Goal: Information Seeking & Learning: Check status

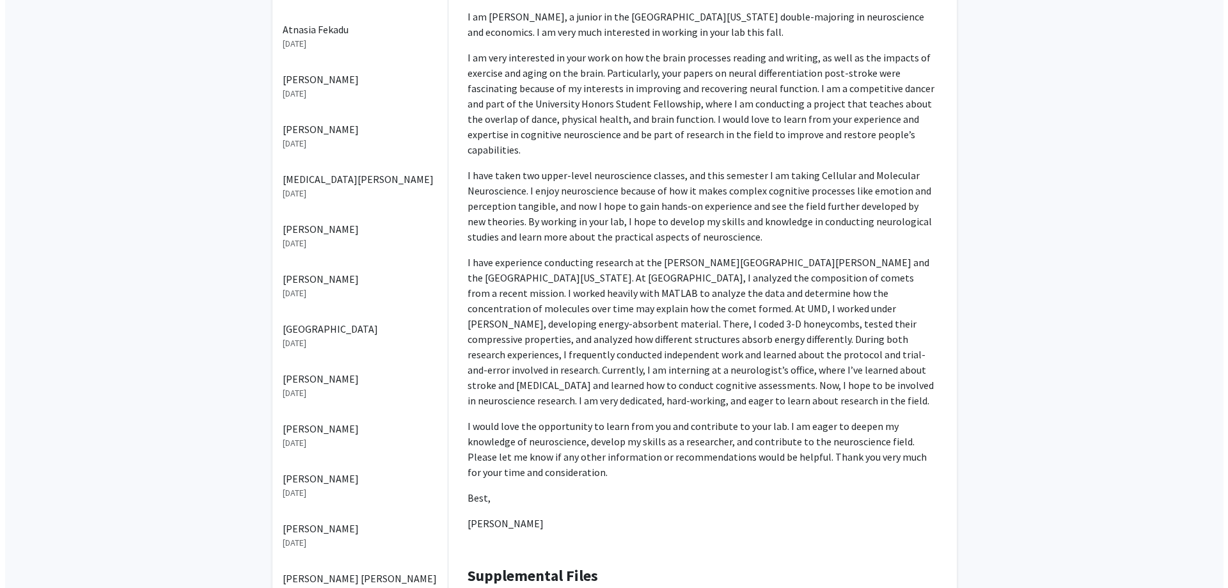
scroll to position [448, 0]
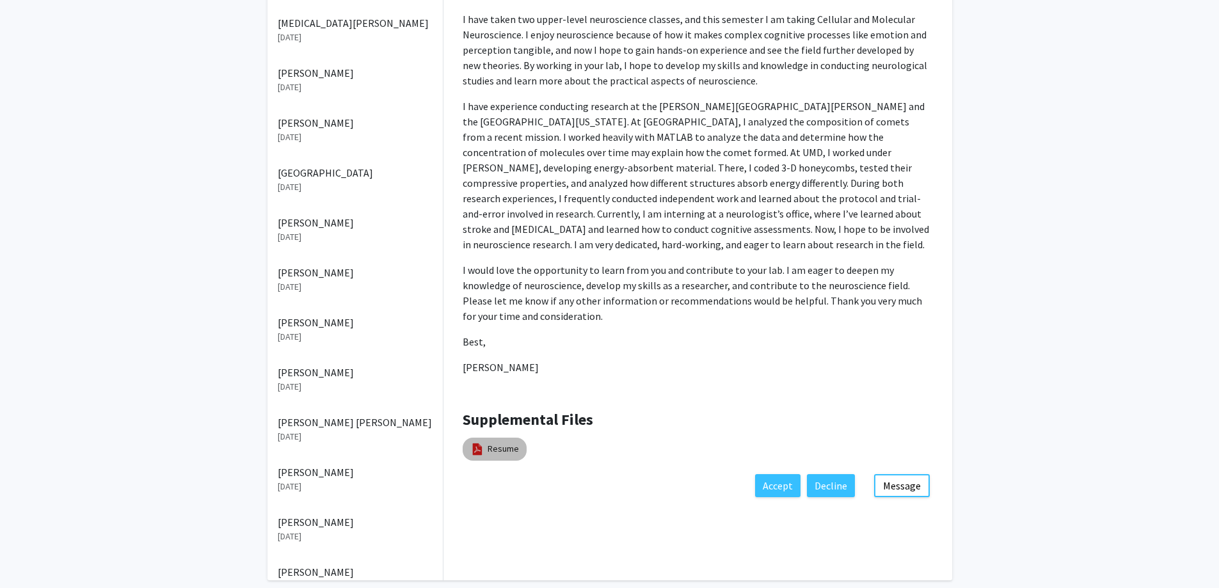
click at [493, 438] on mat-chip "Resume" at bounding box center [495, 449] width 64 height 23
click at [493, 442] on link "Resume" at bounding box center [503, 448] width 31 height 13
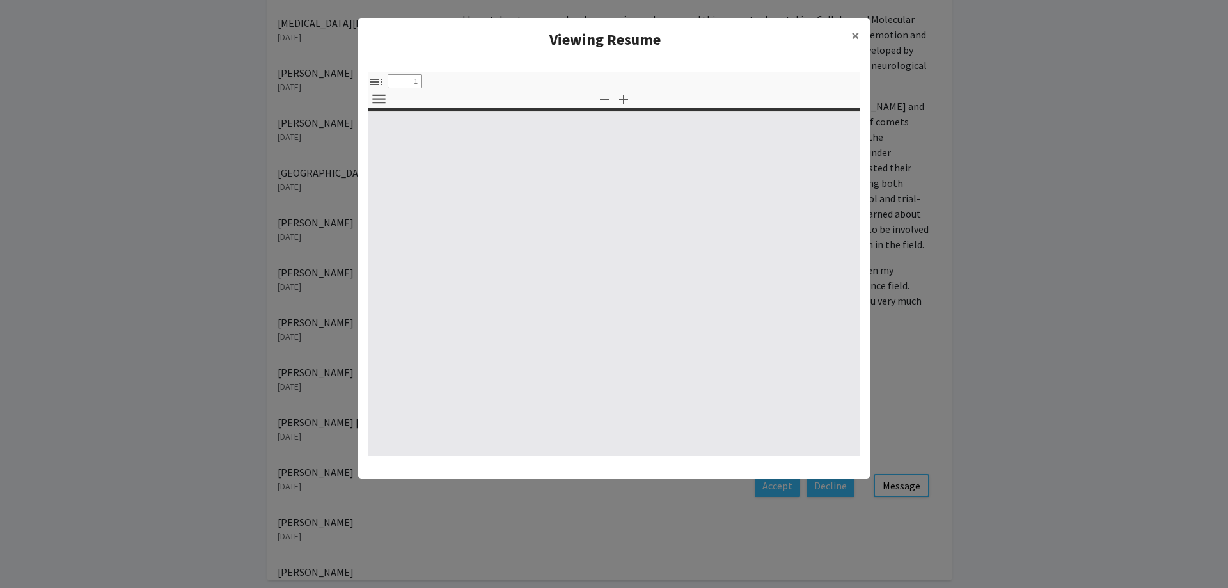
select select "custom"
type input "0"
select select "custom"
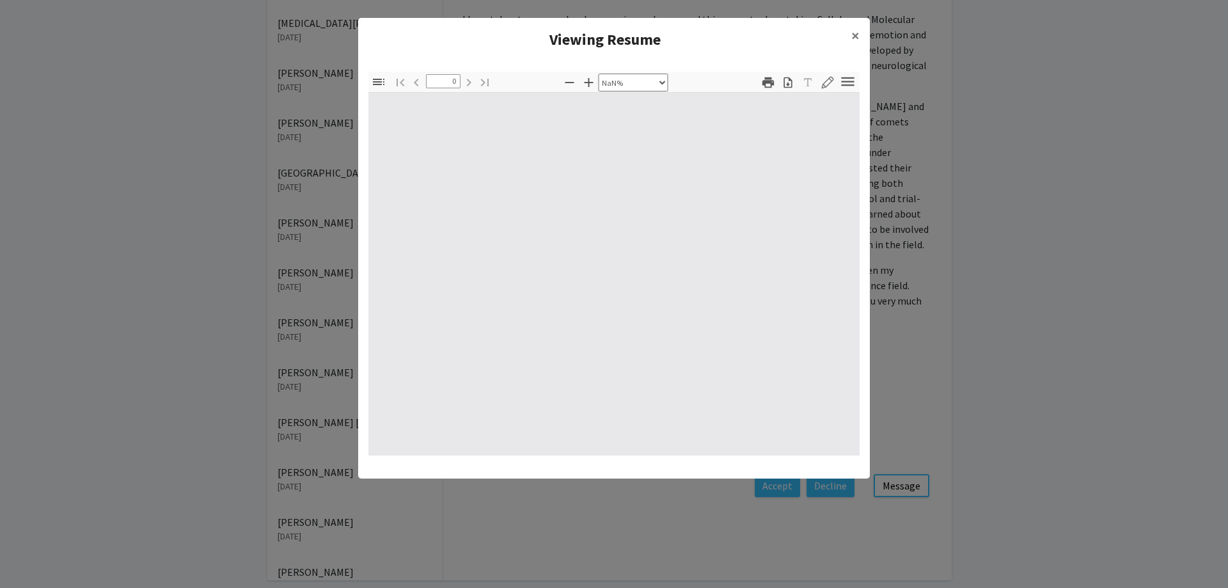
type input "1"
select select "auto"
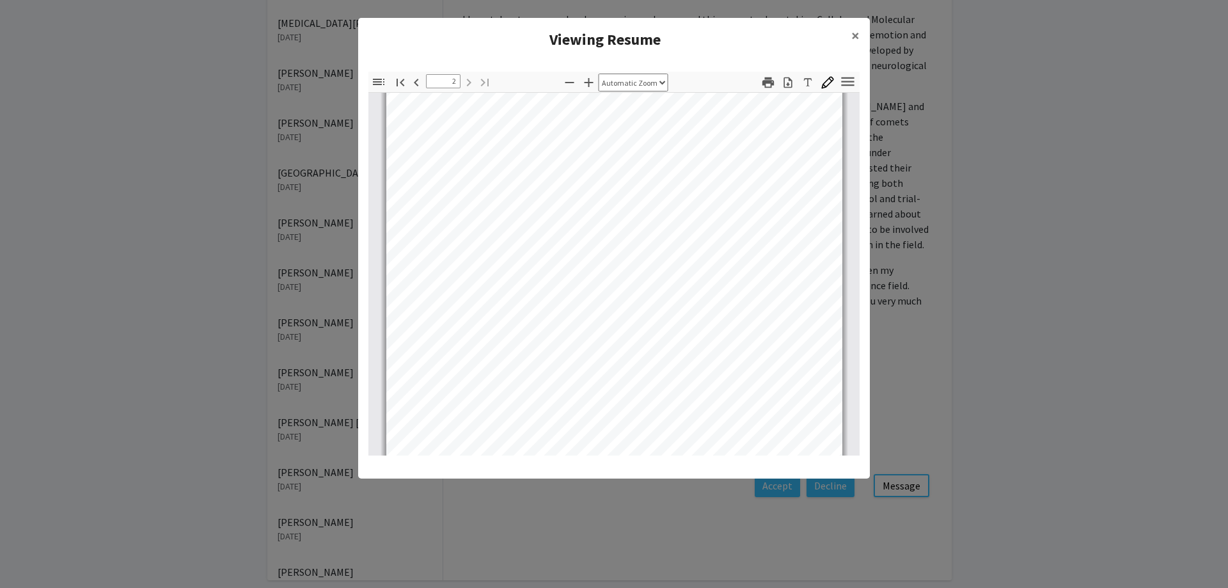
scroll to position [832, 0]
type input "1"
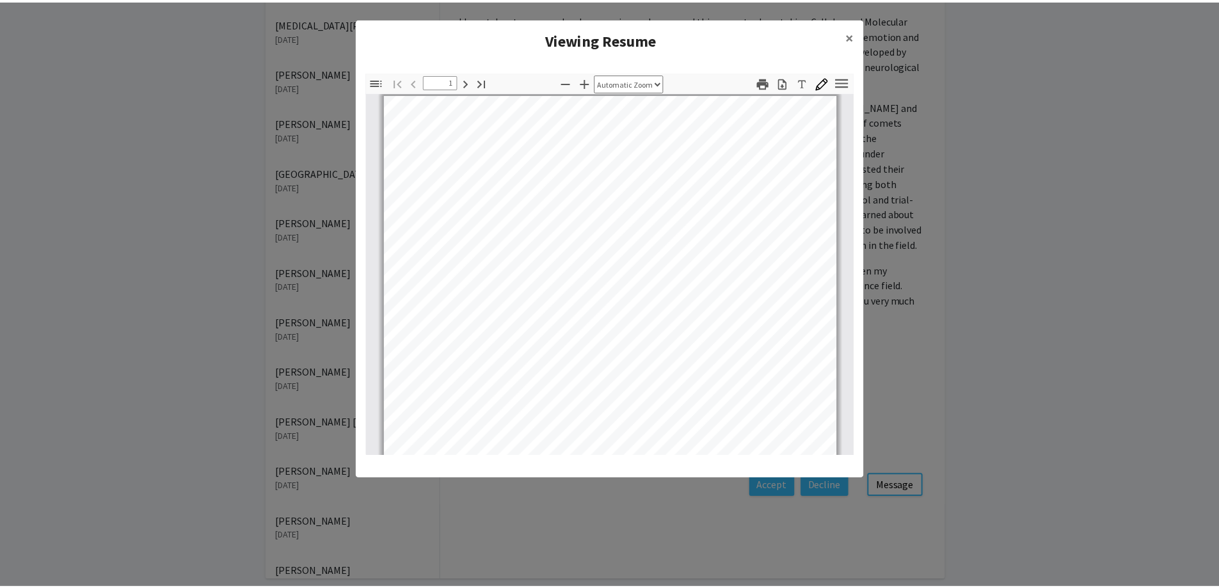
scroll to position [0, 0]
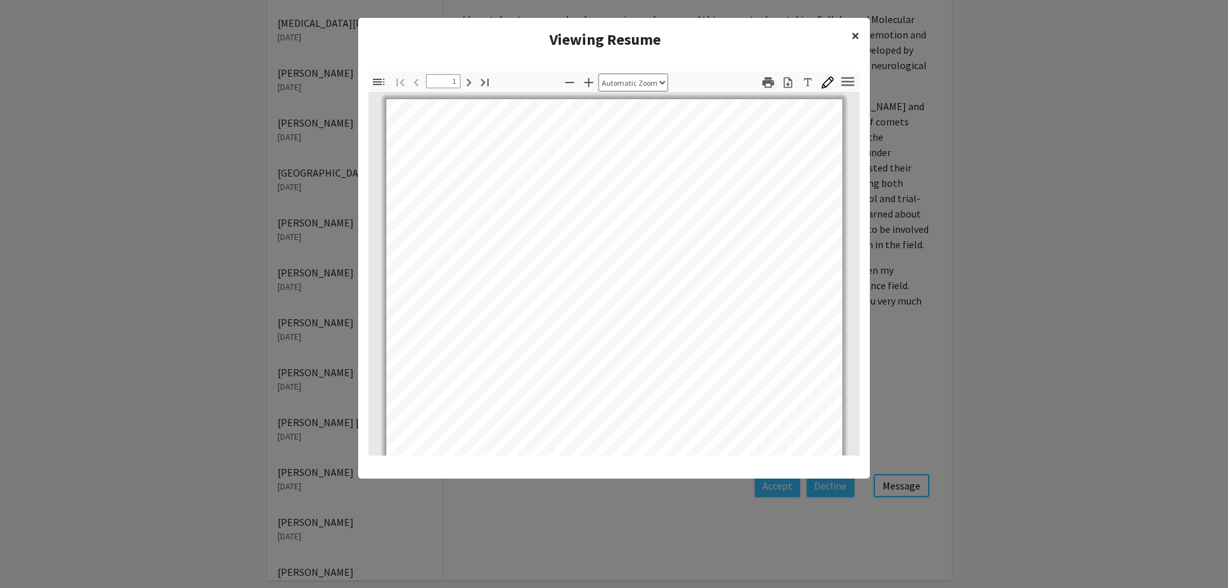
click at [856, 37] on span "×" at bounding box center [856, 36] width 8 height 20
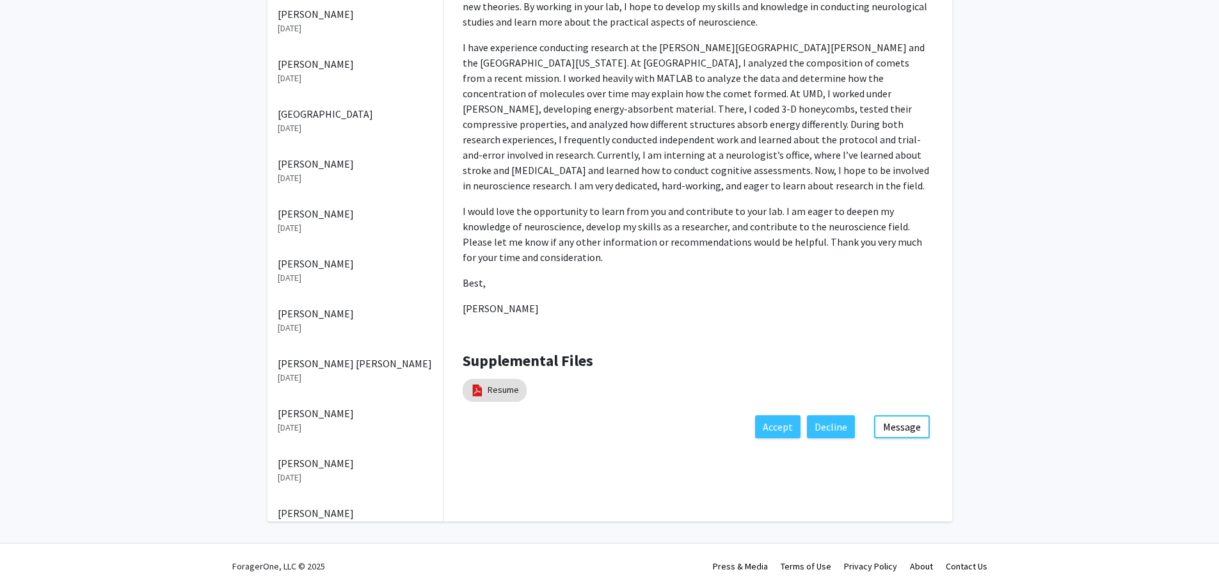
scroll to position [507, 0]
